Goal: Task Accomplishment & Management: Manage account settings

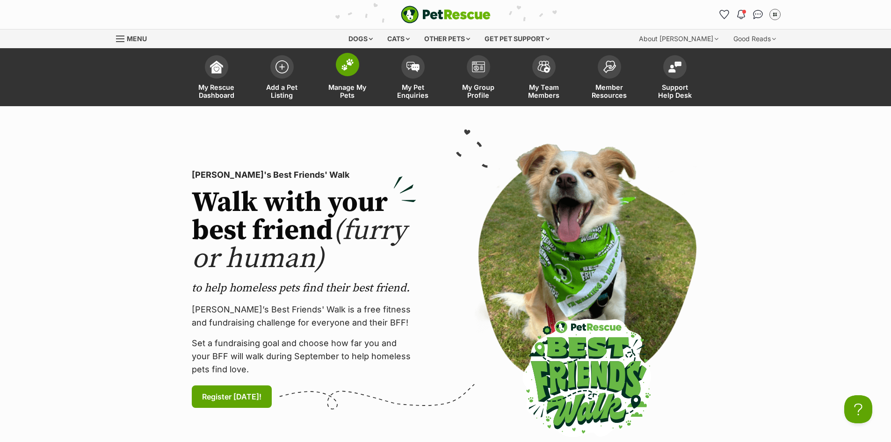
click at [364, 78] on link "Manage My Pets" at bounding box center [348, 79] width 66 height 56
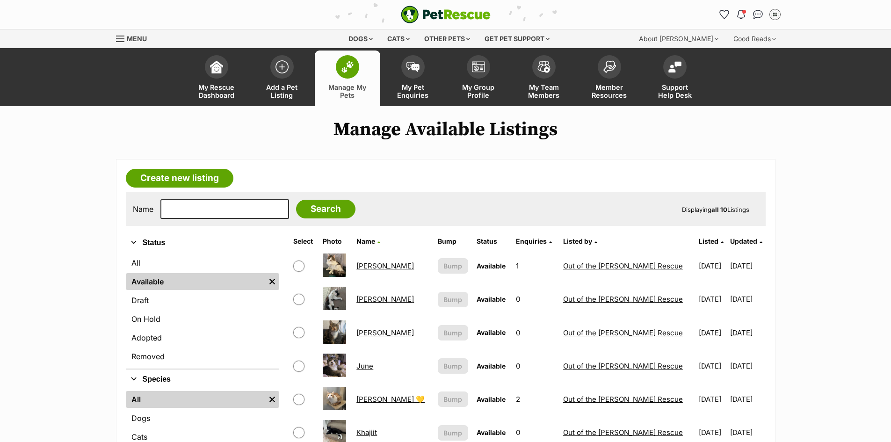
click at [699, 239] on span "Listed" at bounding box center [709, 241] width 20 height 8
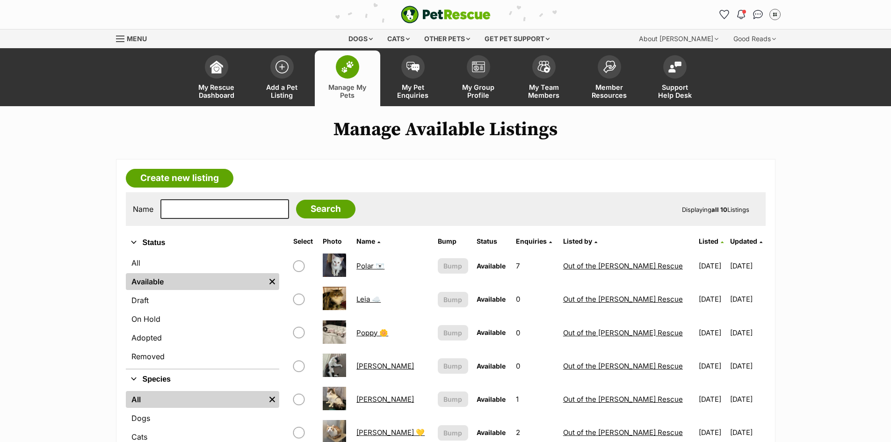
click at [370, 267] on link "Polar 🐻‍❄️" at bounding box center [371, 266] width 28 height 9
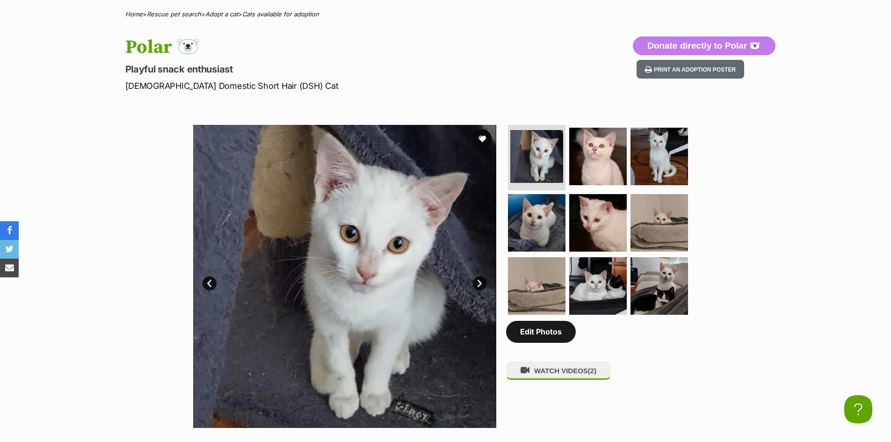
click at [542, 334] on link "Edit Photos" at bounding box center [541, 332] width 70 height 22
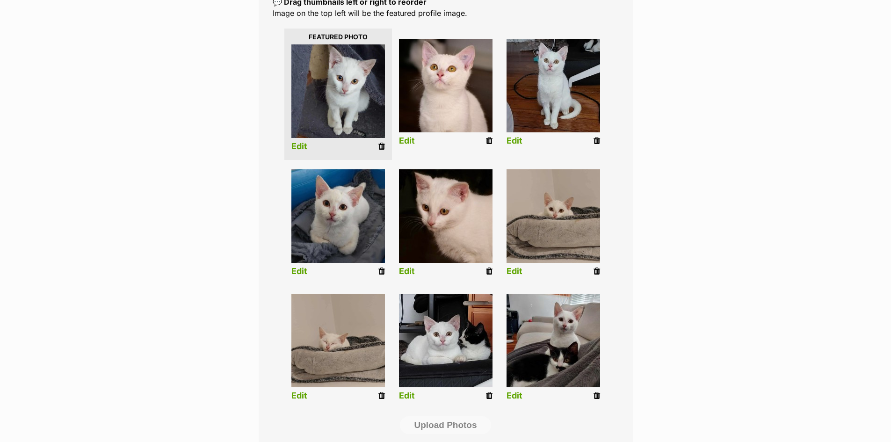
scroll to position [187, 0]
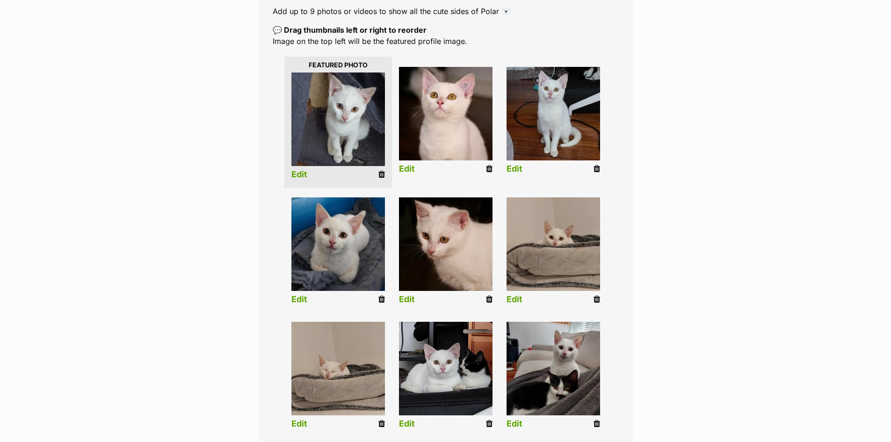
drag, startPoint x: 489, startPoint y: 298, endPoint x: 498, endPoint y: 50, distance: 248.6
click at [489, 298] on icon at bounding box center [489, 299] width 7 height 8
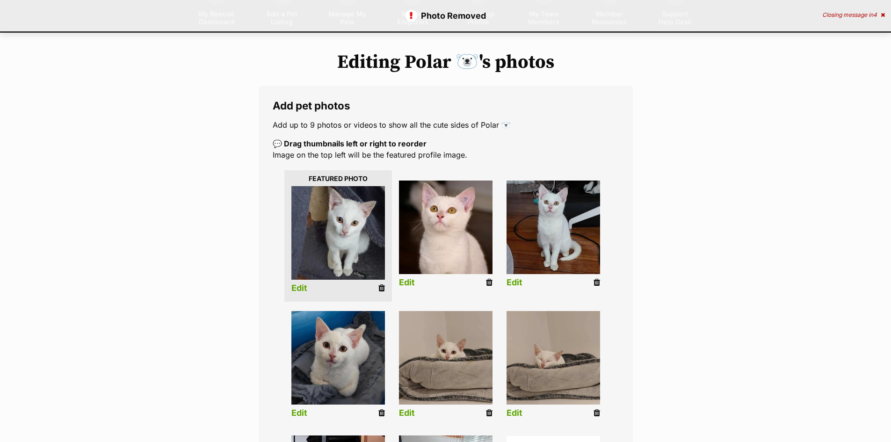
scroll to position [94, 0]
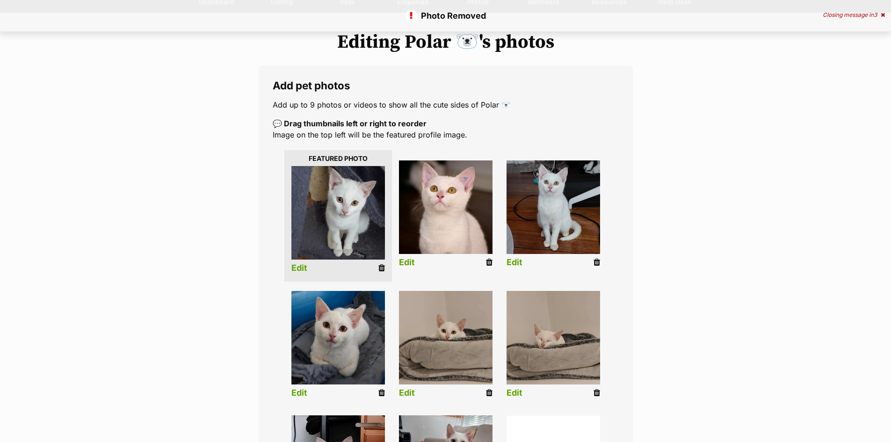
click at [594, 263] on li "Edit" at bounding box center [554, 216] width 108 height 120
click at [598, 263] on icon at bounding box center [597, 262] width 7 height 8
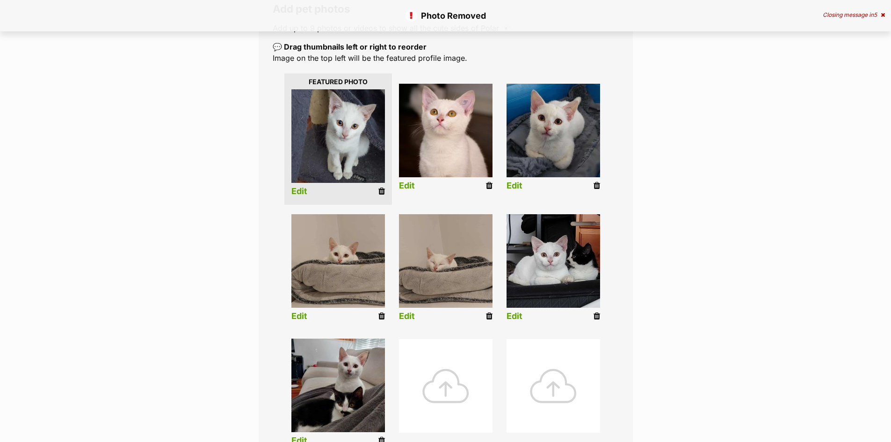
scroll to position [187, 0]
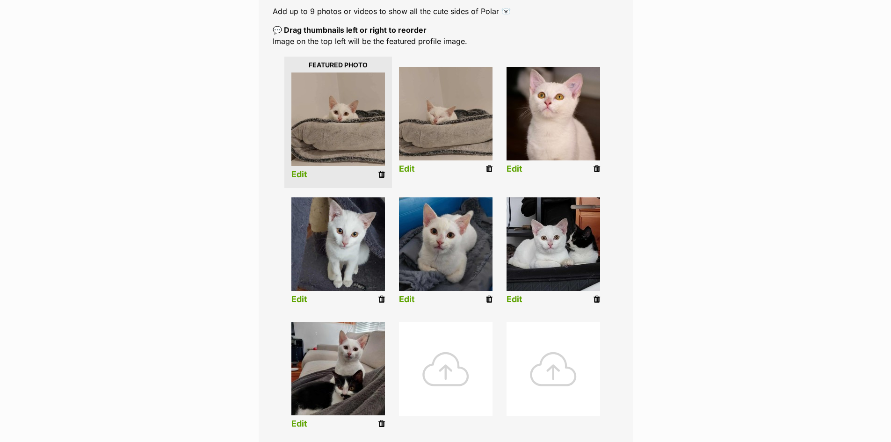
click at [490, 301] on icon at bounding box center [489, 299] width 7 height 8
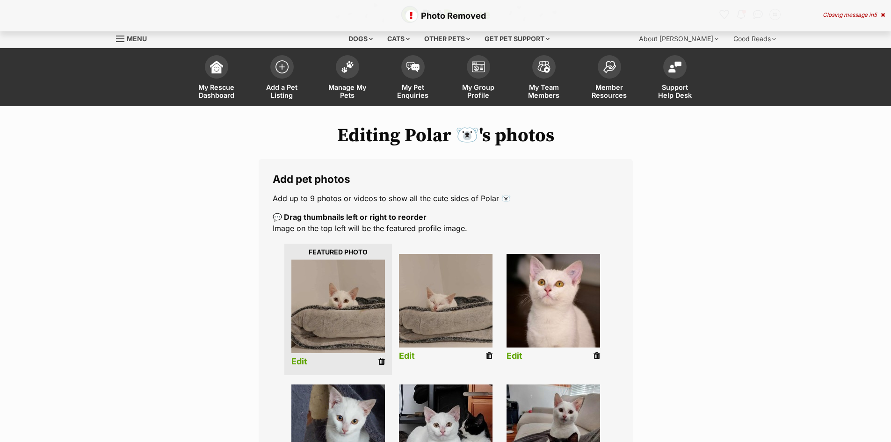
scroll to position [140, 0]
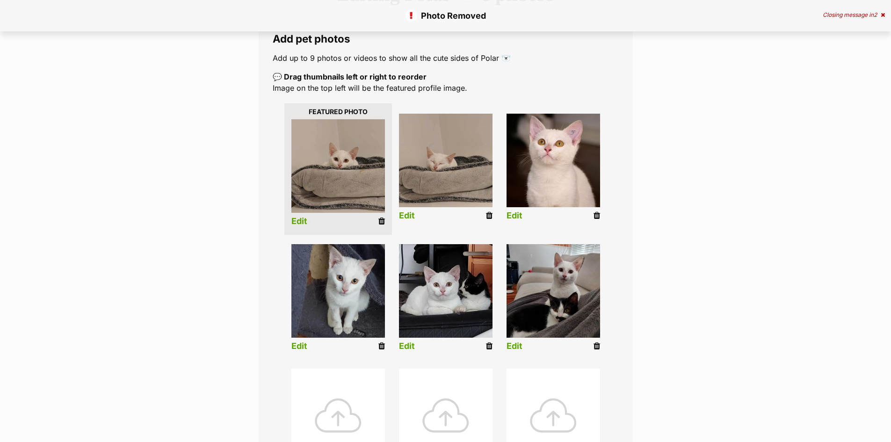
drag, startPoint x: 488, startPoint y: 348, endPoint x: 495, endPoint y: 51, distance: 296.7
click at [488, 348] on icon at bounding box center [489, 346] width 7 height 8
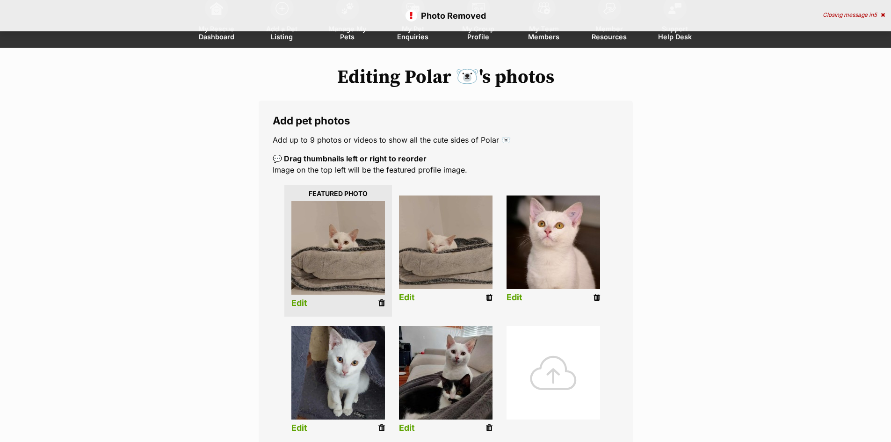
scroll to position [140, 0]
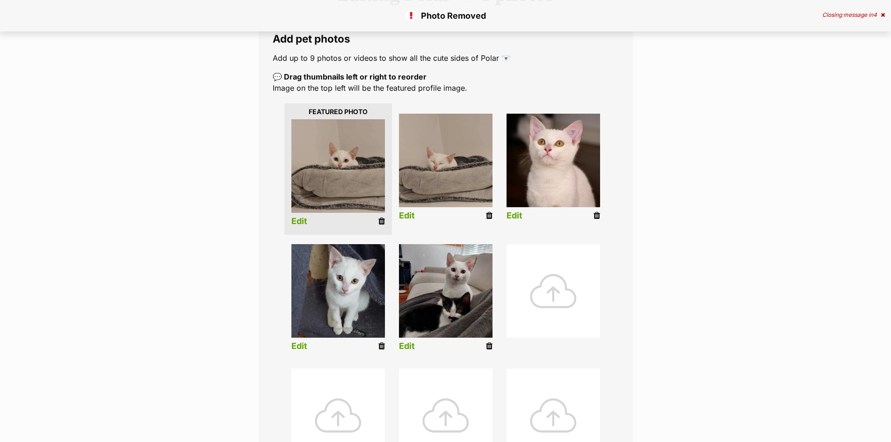
click at [532, 297] on div at bounding box center [554, 291] width 94 height 94
click at [549, 281] on div at bounding box center [554, 291] width 94 height 94
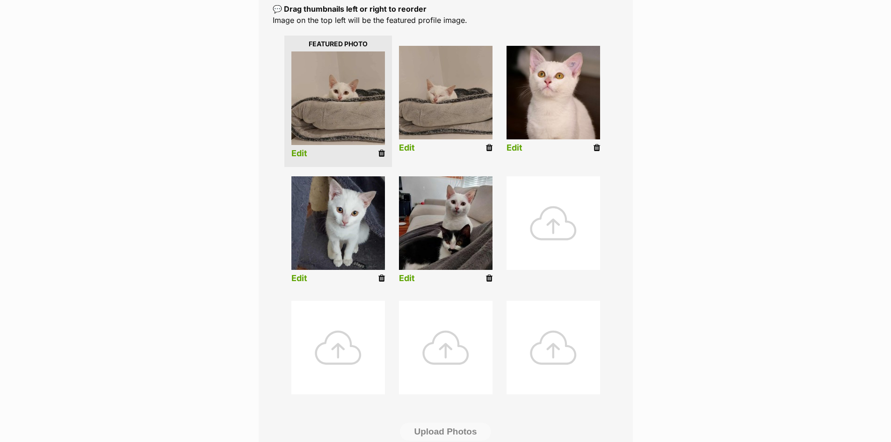
scroll to position [187, 0]
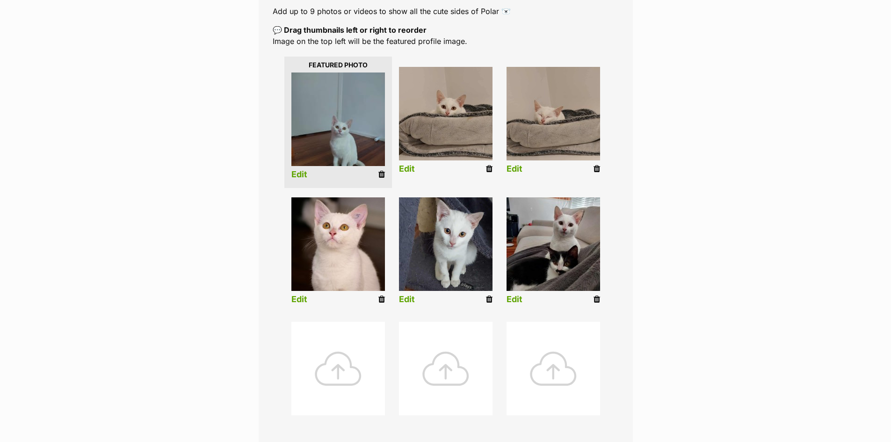
click at [306, 177] on link "Edit" at bounding box center [299, 175] width 16 height 10
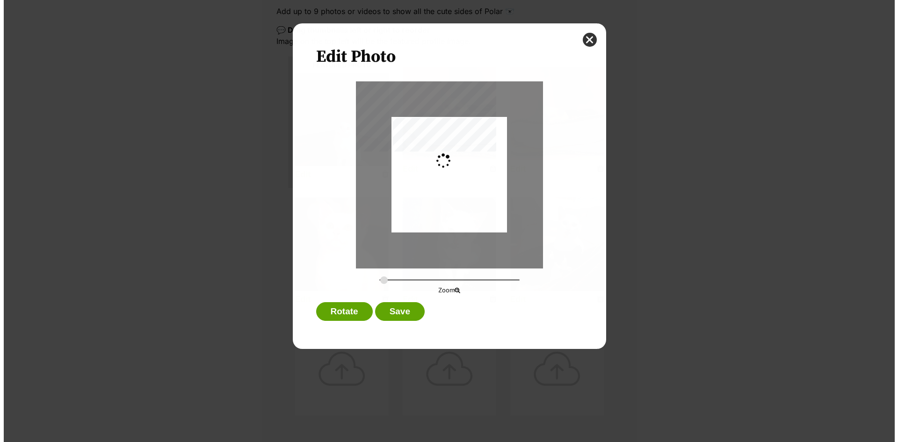
scroll to position [0, 0]
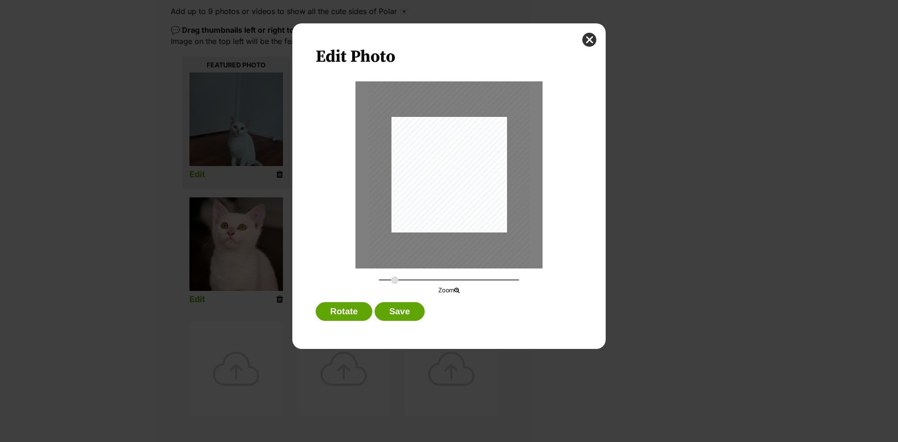
drag, startPoint x: 382, startPoint y: 280, endPoint x: 395, endPoint y: 284, distance: 13.1
type input "0.3866"
click at [395, 284] on input "Dialog Window - Close (Press escape to close)" at bounding box center [449, 280] width 140 height 9
drag, startPoint x: 447, startPoint y: 203, endPoint x: 434, endPoint y: 188, distance: 19.5
click at [434, 188] on div "Dialog Window - Close (Press escape to close)" at bounding box center [437, 155] width 163 height 217
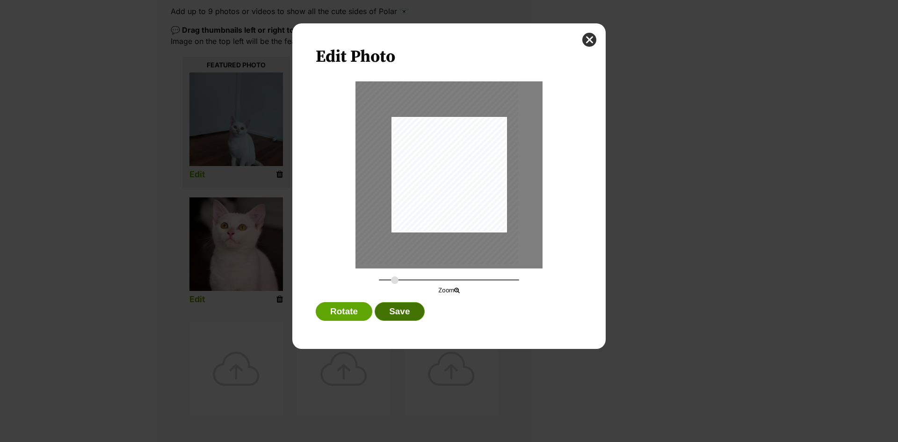
click at [400, 305] on button "Save" at bounding box center [400, 311] width 50 height 19
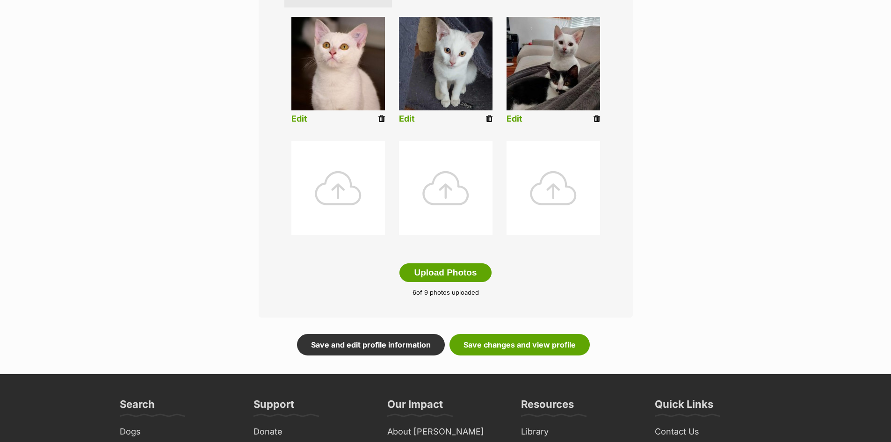
scroll to position [374, 0]
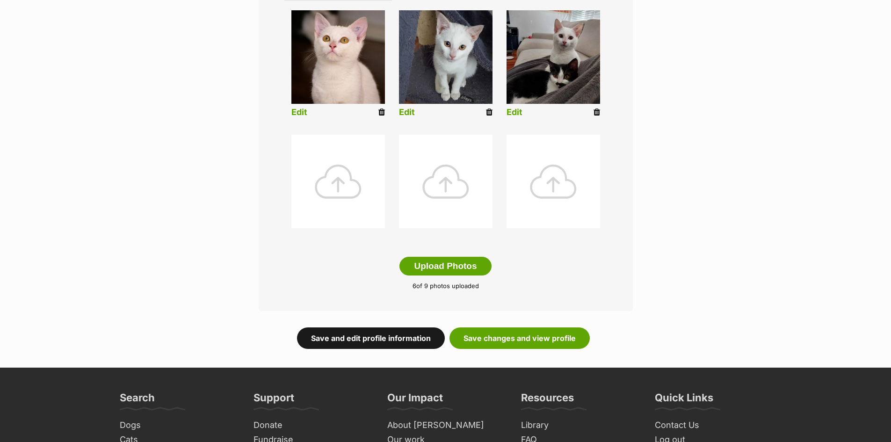
click at [425, 335] on link "Save and edit profile information" at bounding box center [371, 339] width 148 height 22
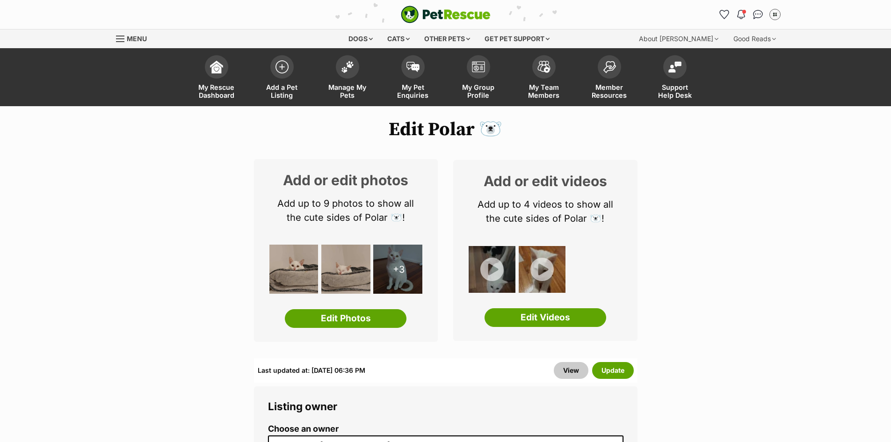
click at [501, 269] on img at bounding box center [492, 269] width 47 height 47
click at [519, 307] on div "Add or edit videos Add up to 4 videos to show all the cute sides of Polar 🐻‍❄️!…" at bounding box center [545, 250] width 184 height 181
click at [522, 313] on link "Edit Videos" at bounding box center [546, 317] width 122 height 19
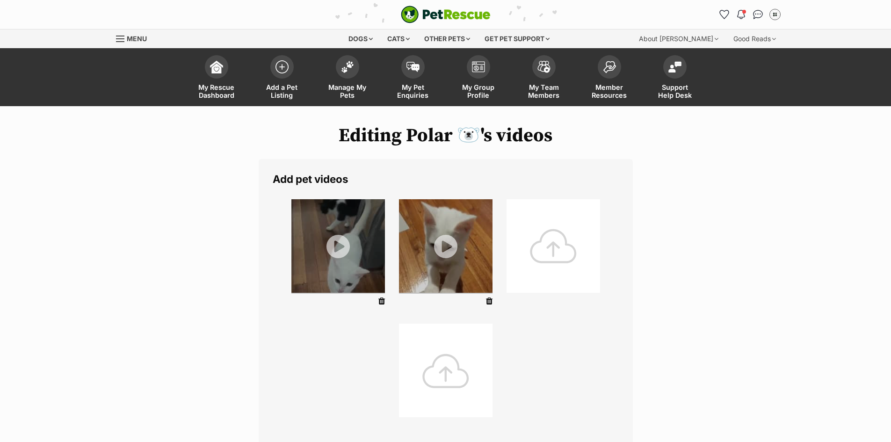
click at [333, 251] on img at bounding box center [338, 246] width 94 height 94
click at [554, 252] on div at bounding box center [554, 246] width 94 height 94
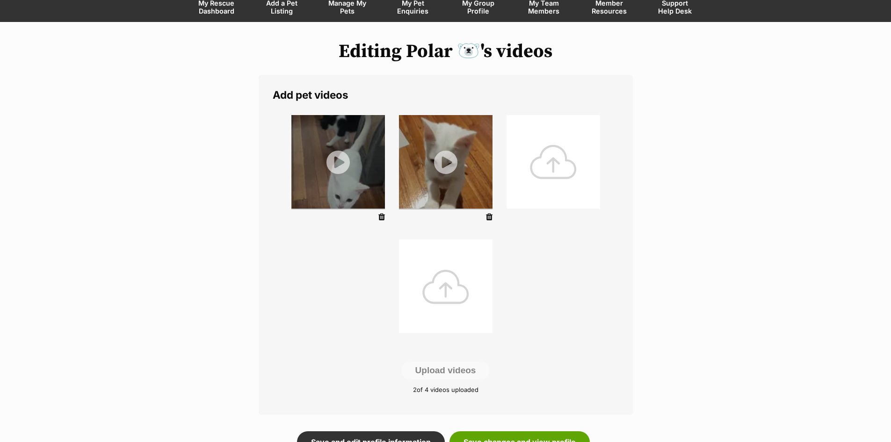
scroll to position [140, 0]
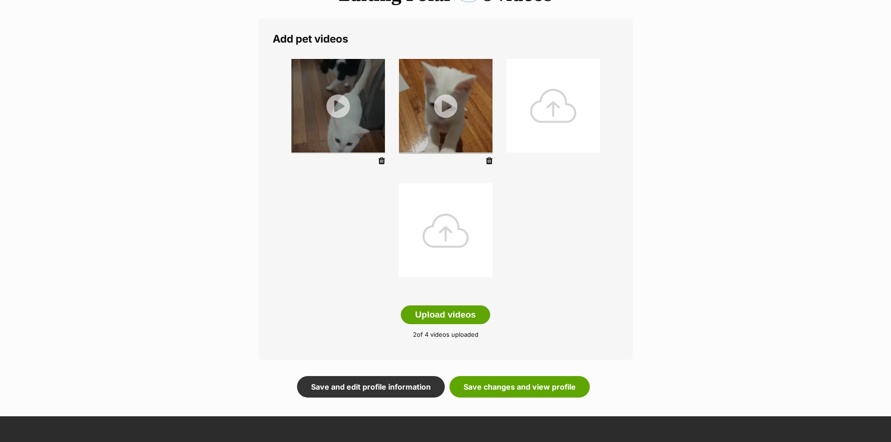
click at [487, 161] on icon at bounding box center [489, 161] width 7 height 8
click at [382, 164] on icon at bounding box center [382, 161] width 7 height 8
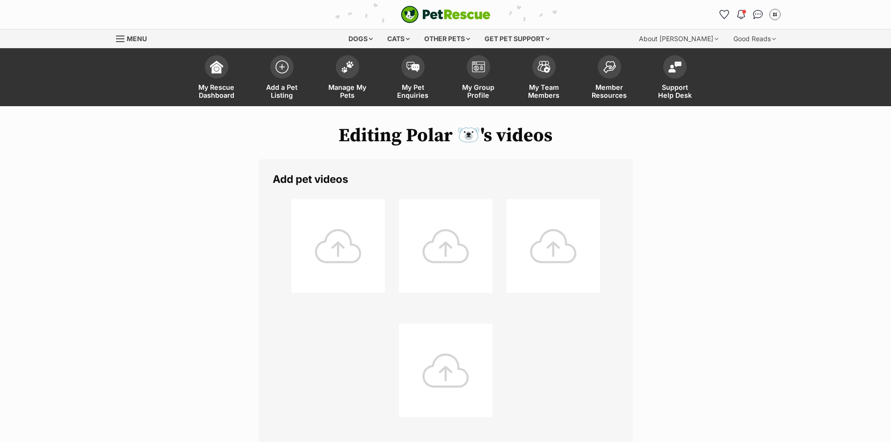
click at [356, 236] on div at bounding box center [338, 246] width 94 height 94
click at [332, 264] on div at bounding box center [338, 246] width 94 height 94
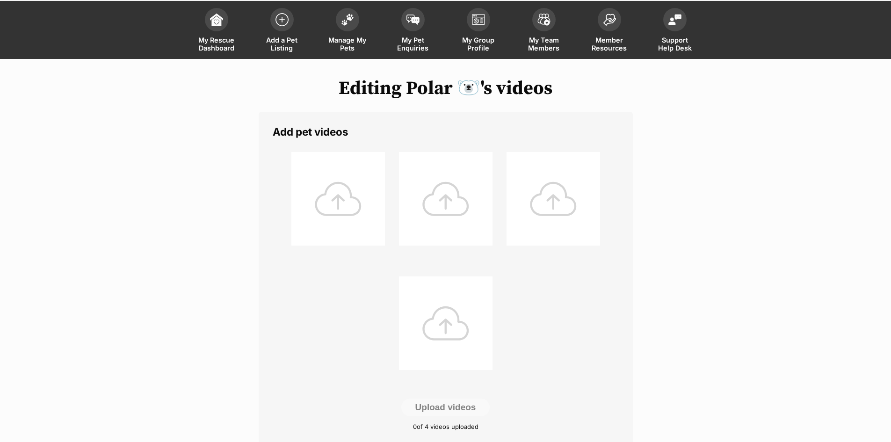
scroll to position [47, 0]
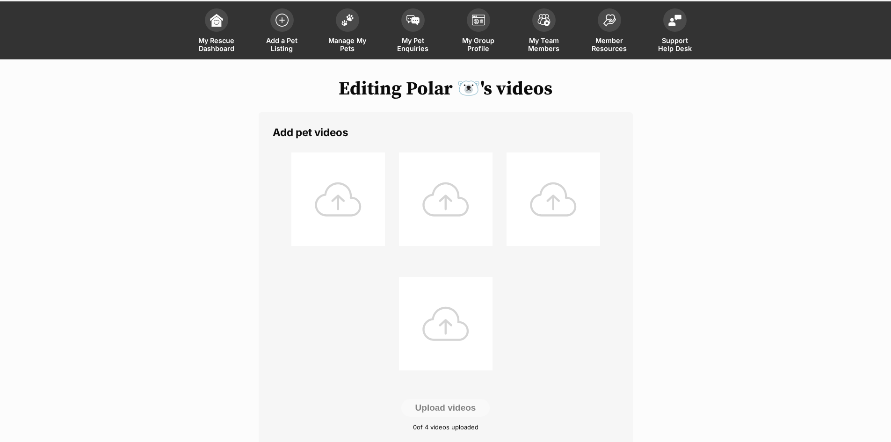
drag, startPoint x: 147, startPoint y: 464, endPoint x: 0, endPoint y: 464, distance: 146.9
drag, startPoint x: 0, startPoint y: 464, endPoint x: 185, endPoint y: 405, distance: 194.1
click at [183, 396] on div "Editing Polar 🐻‍❄️'s videos Add pet videos Upload videos 0 of 4 videos uploaded…" at bounding box center [446, 284] width 688 height 412
click at [332, 206] on div at bounding box center [338, 200] width 94 height 94
click at [370, 224] on div at bounding box center [338, 200] width 94 height 94
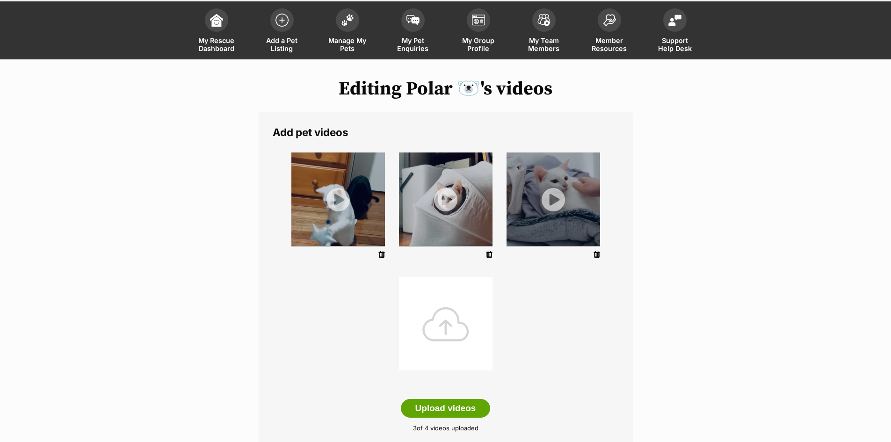
scroll to position [140, 0]
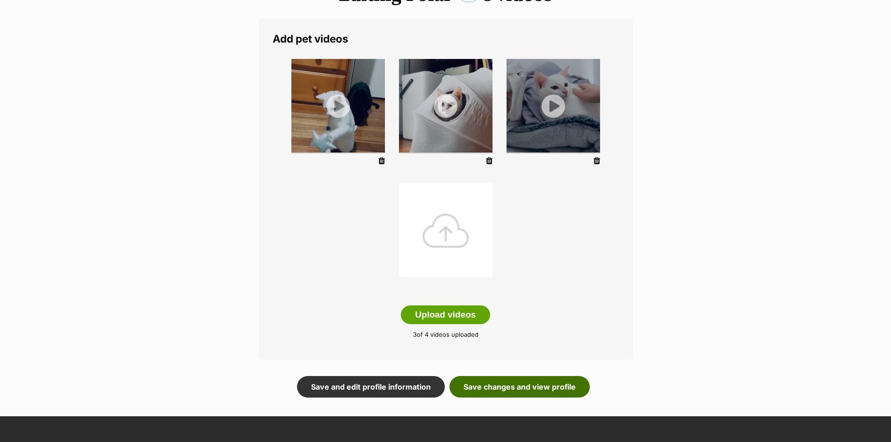
click at [504, 384] on link "Save changes and view profile" at bounding box center [520, 387] width 140 height 22
